Goal: Find specific page/section: Find specific page/section

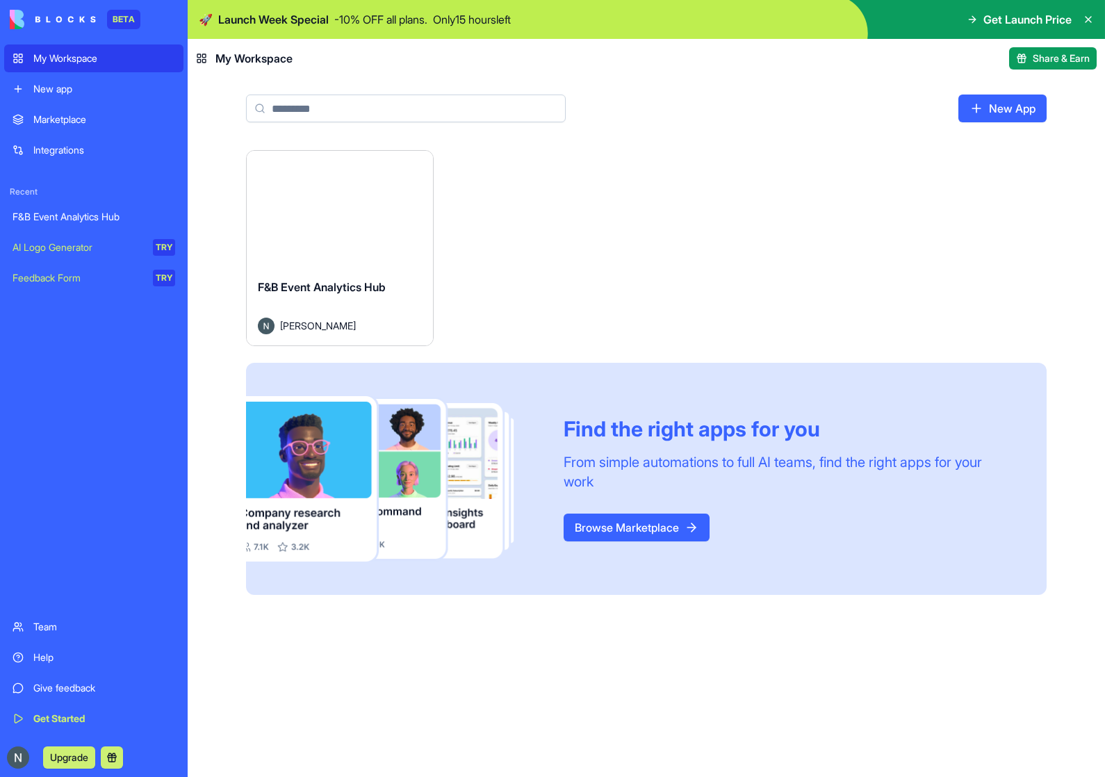
click at [303, 304] on div "F&B Event Analytics Hub" at bounding box center [340, 298] width 164 height 39
